Goal: Information Seeking & Learning: Compare options

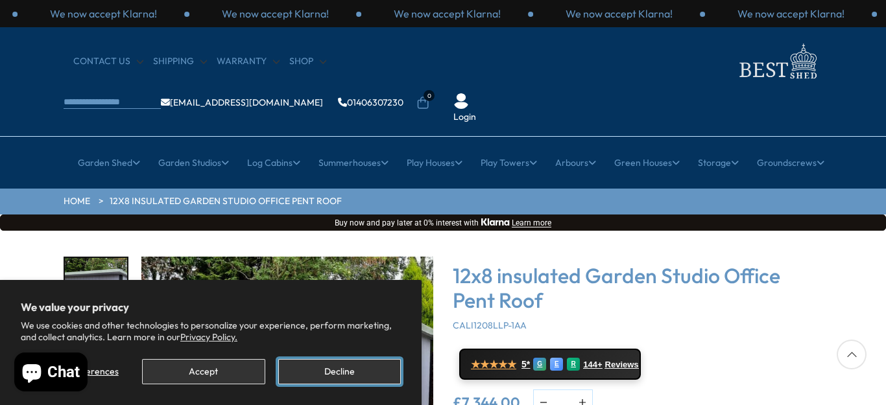
click at [341, 372] on button "Decline" at bounding box center [339, 371] width 123 height 25
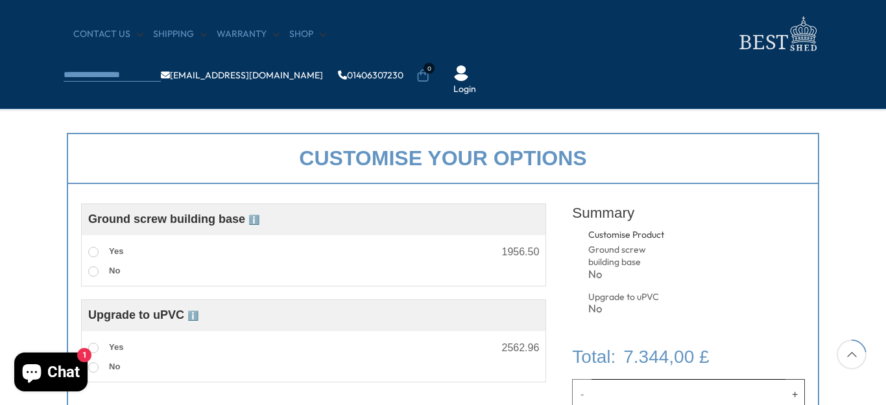
scroll to position [159, 0]
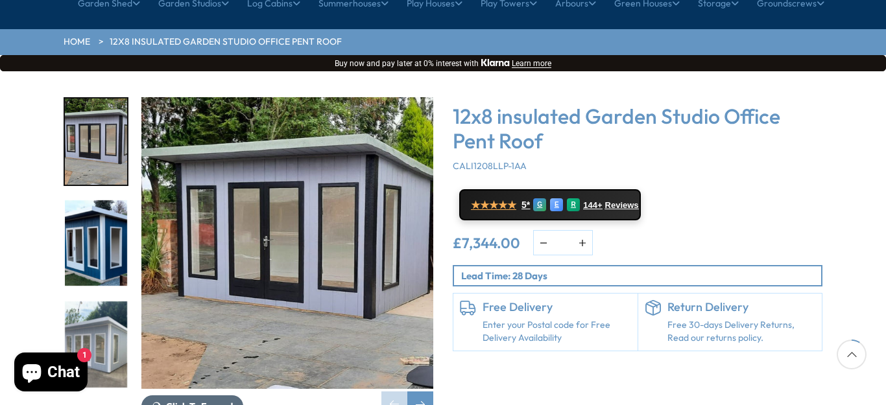
click at [198, 401] on span "Click To Expand" at bounding box center [199, 407] width 67 height 12
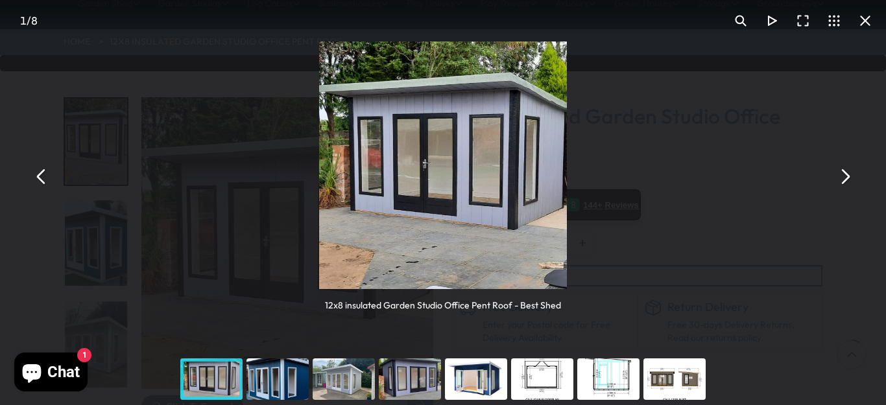
click at [478, 386] on div "You can close this modal content with the ESC key" at bounding box center [476, 379] width 66 height 52
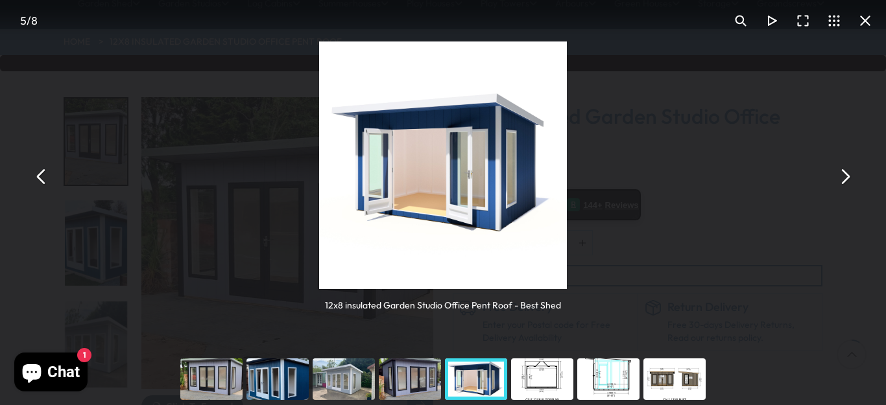
click at [537, 373] on div "You can close this modal content with the ESC key" at bounding box center [542, 379] width 66 height 52
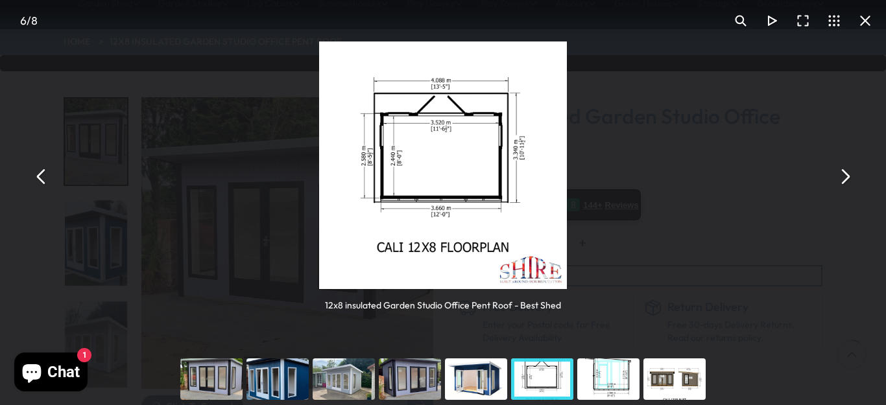
click at [603, 374] on div "You can close this modal content with the ESC key" at bounding box center [608, 379] width 66 height 52
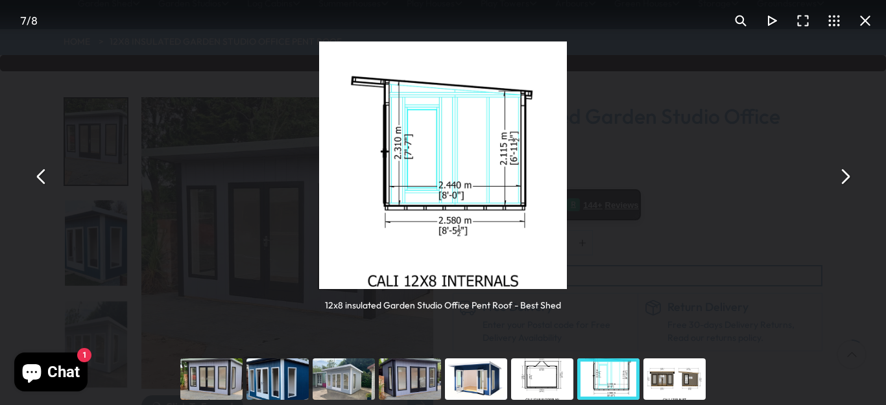
click at [603, 374] on div "You can close this modal content with the ESC key" at bounding box center [608, 379] width 66 height 52
click at [667, 382] on div "You can close this modal content with the ESC key" at bounding box center [674, 379] width 66 height 52
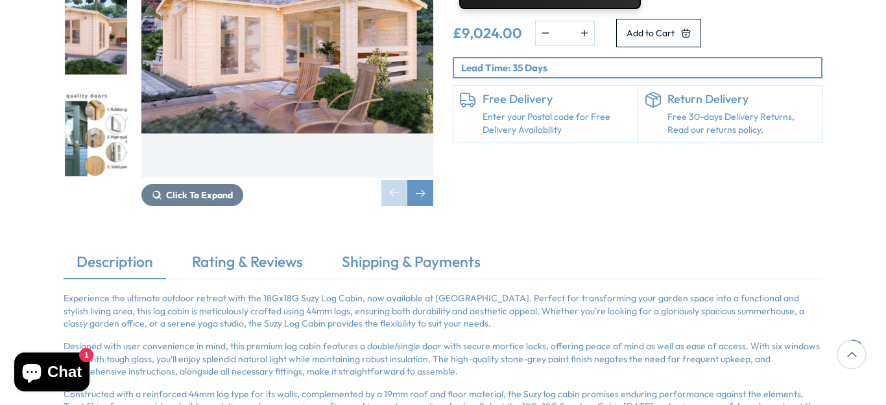
scroll to position [130, 0]
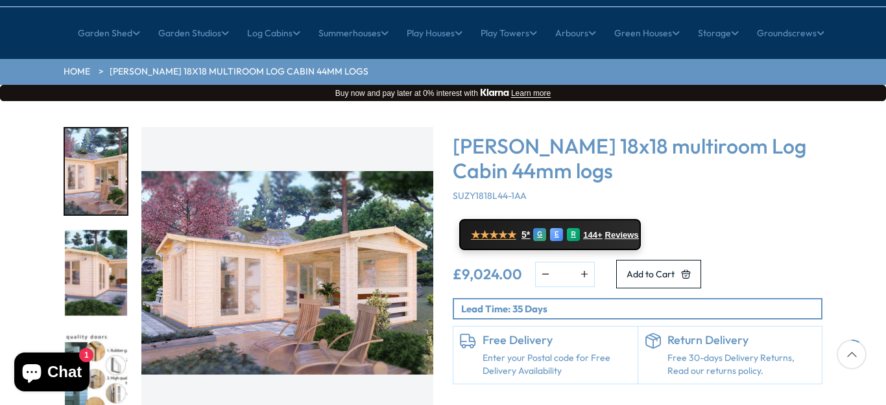
click at [108, 132] on img "1 / 7" at bounding box center [96, 171] width 62 height 86
click at [99, 242] on img "2 / 7" at bounding box center [96, 273] width 62 height 86
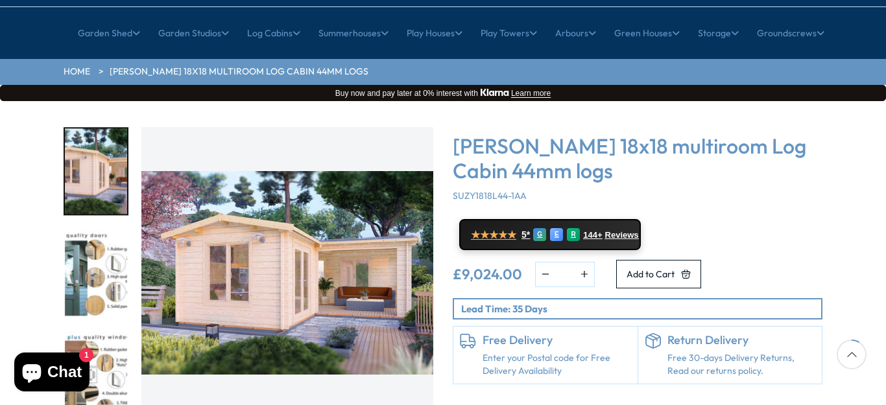
click at [93, 239] on img "3 / 7" at bounding box center [96, 273] width 62 height 86
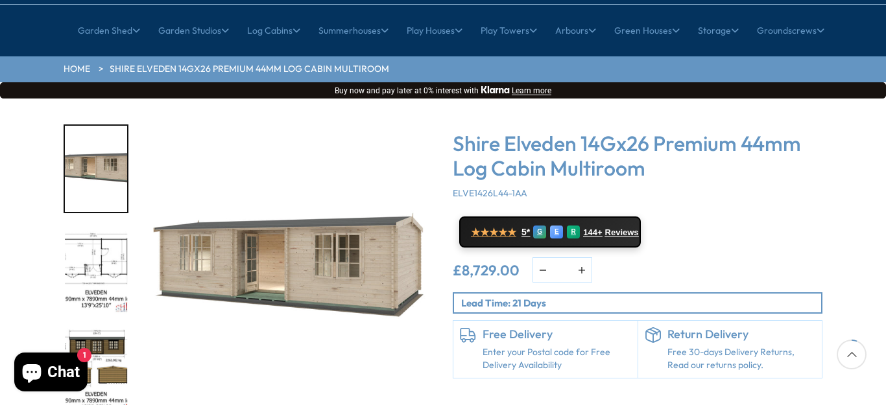
scroll to position [130, 0]
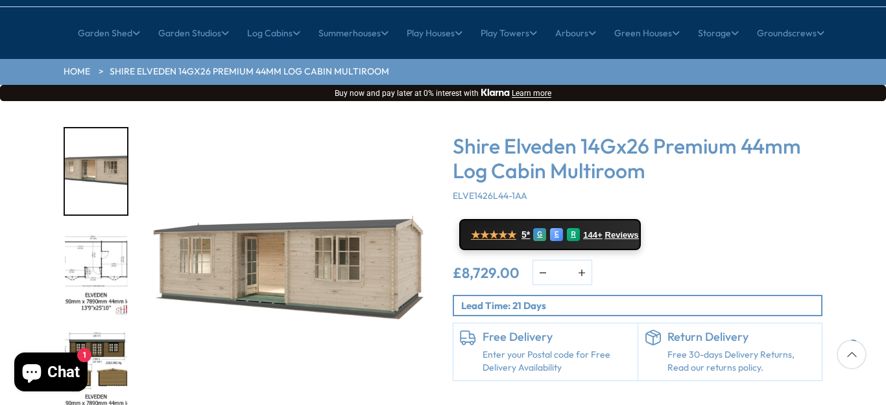
click at [89, 230] on img "2 / 10" at bounding box center [96, 273] width 62 height 86
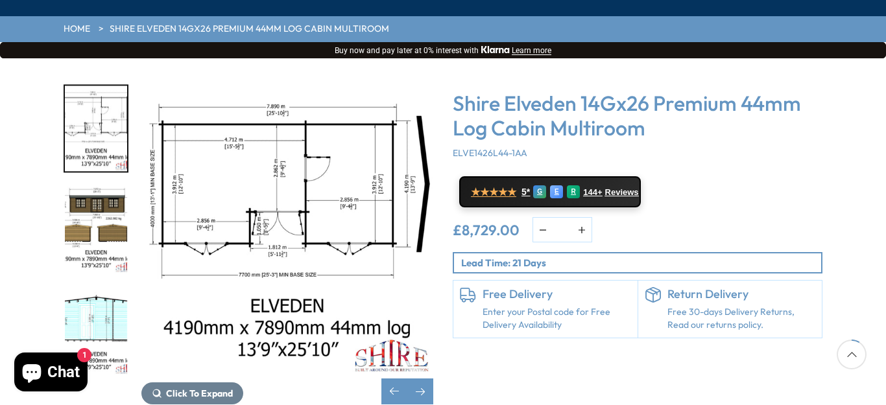
scroll to position [259, 0]
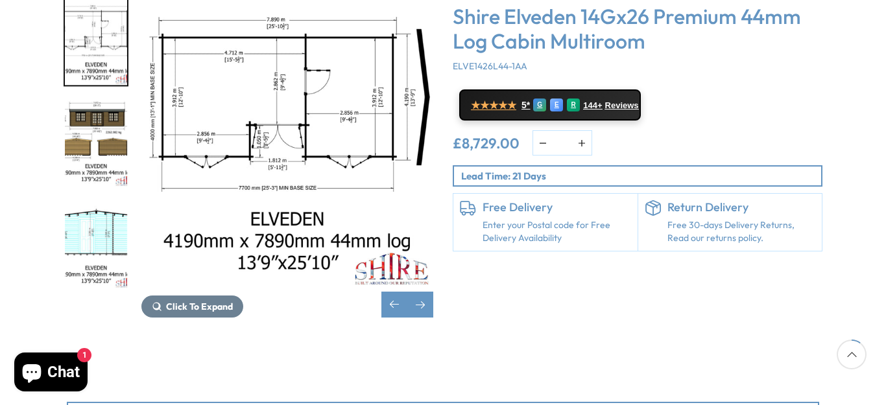
click at [104, 202] on img "4 / 10" at bounding box center [96, 245] width 62 height 86
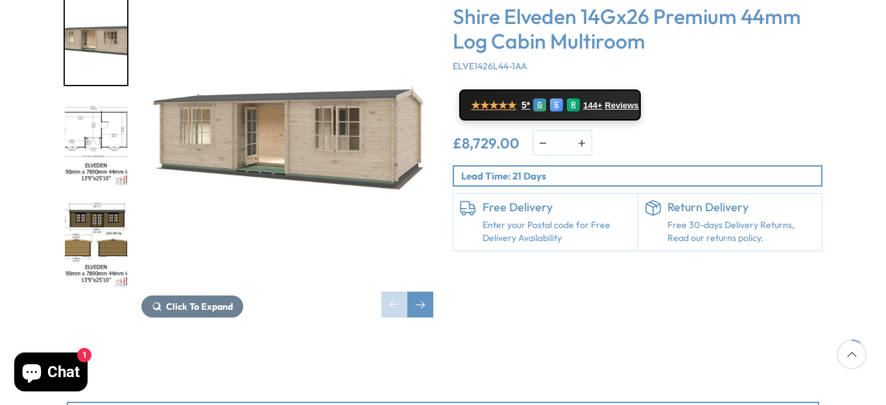
click at [89, 202] on img "3 / 10" at bounding box center [96, 245] width 62 height 86
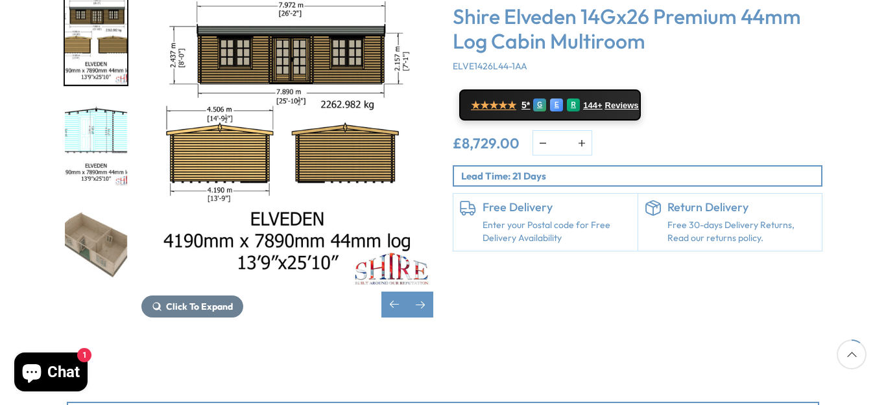
scroll to position [130, 0]
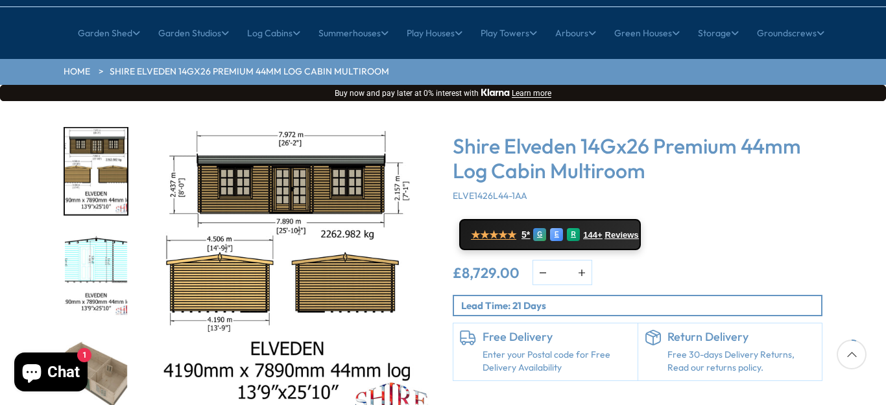
click at [97, 230] on img "4 / 10" at bounding box center [96, 273] width 62 height 86
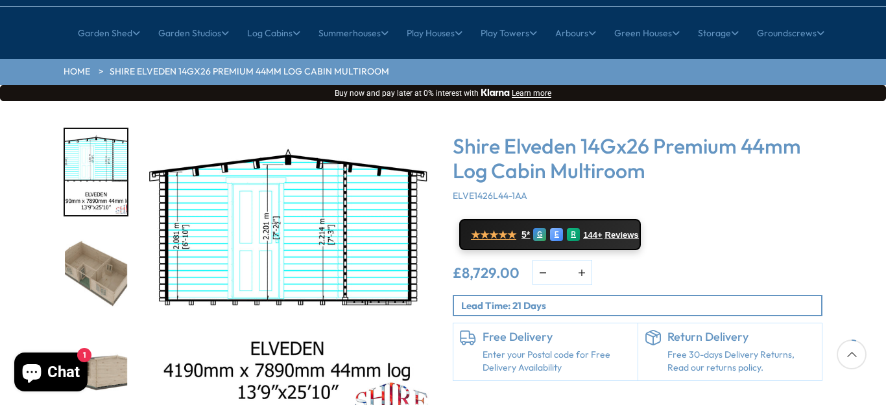
click at [102, 240] on img "5 / 10" at bounding box center [96, 274] width 62 height 86
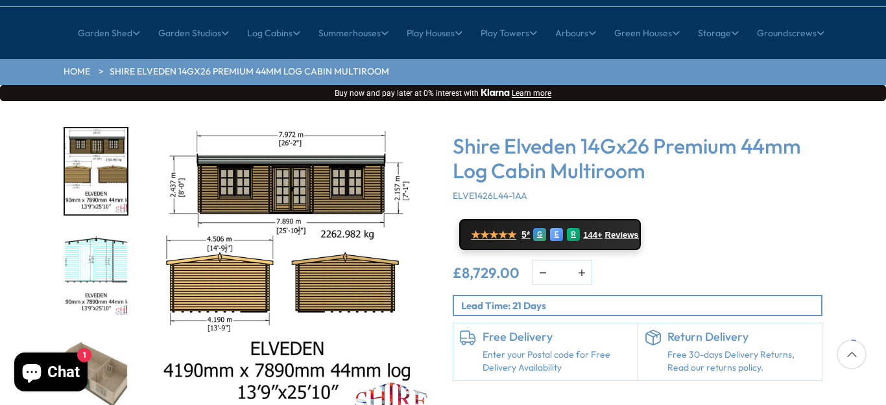
click at [112, 342] on img "5 / 10" at bounding box center [96, 374] width 62 height 86
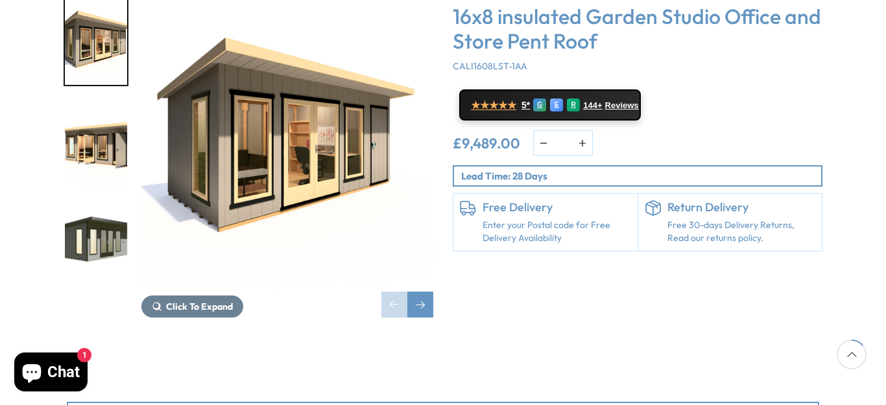
scroll to position [195, 0]
